Goal: Transaction & Acquisition: Purchase product/service

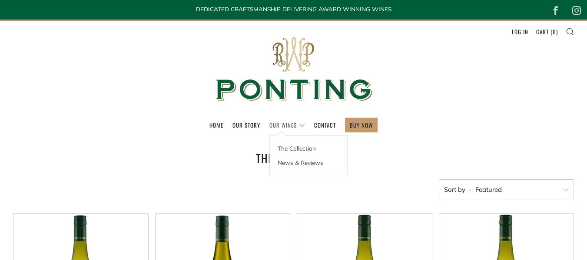
drag, startPoint x: 0, startPoint y: 0, endPoint x: 288, endPoint y: 122, distance: 312.4
click at [288, 122] on link "Our Wines" at bounding box center [287, 125] width 36 height 14
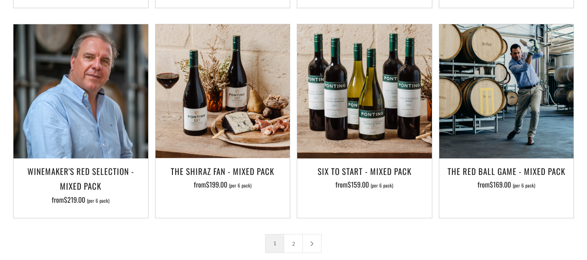
scroll to position [1307, 0]
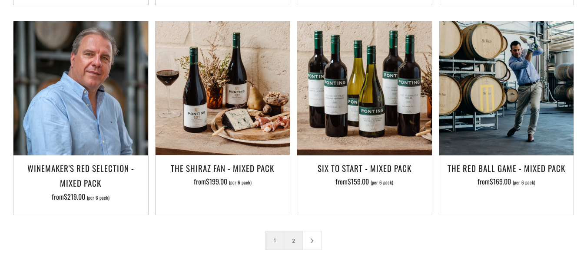
click at [295, 232] on link "2" at bounding box center [293, 241] width 18 height 18
click at [290, 232] on link "2" at bounding box center [293, 241] width 18 height 18
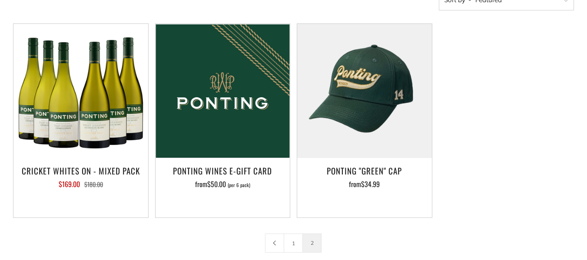
scroll to position [191, 0]
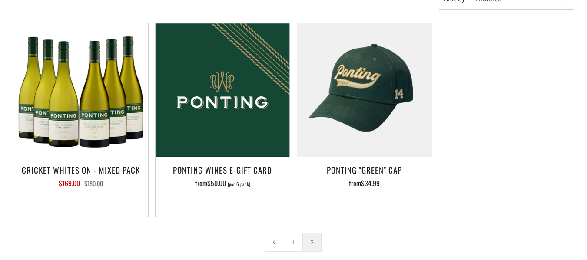
drag, startPoint x: 590, startPoint y: 30, endPoint x: 593, endPoint y: 103, distance: 72.6
click at [586, 103] on html "Home Our Story Our Wines The Collection News & Reviews Contact BUY NOW" at bounding box center [293, 155] width 587 height 693
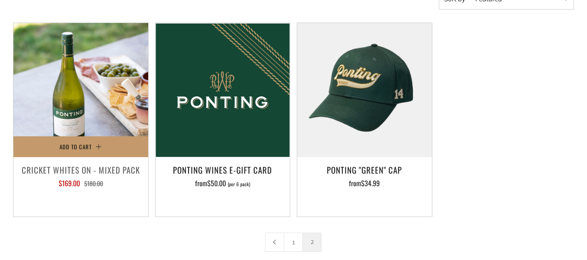
click at [97, 113] on img at bounding box center [80, 90] width 135 height 135
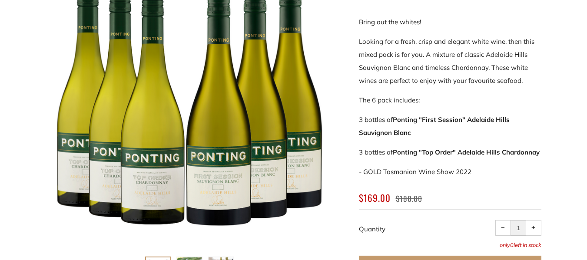
scroll to position [179, 0]
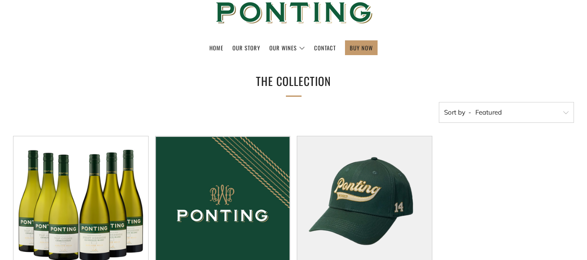
scroll to position [210, 0]
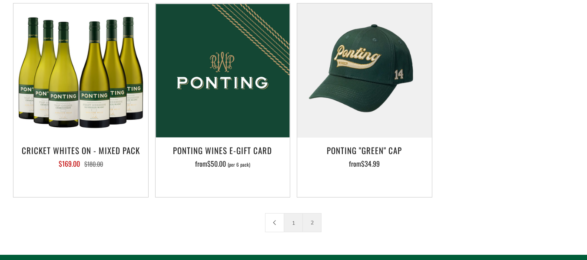
click at [291, 219] on link "1" at bounding box center [293, 223] width 18 height 18
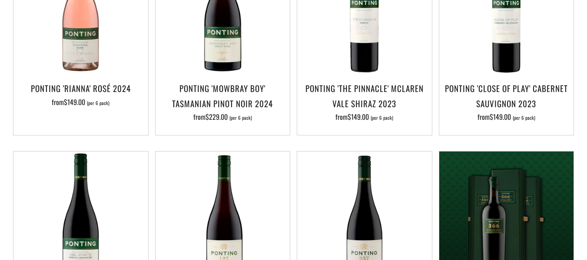
scroll to position [496, 0]
